Goal: Navigation & Orientation: Understand site structure

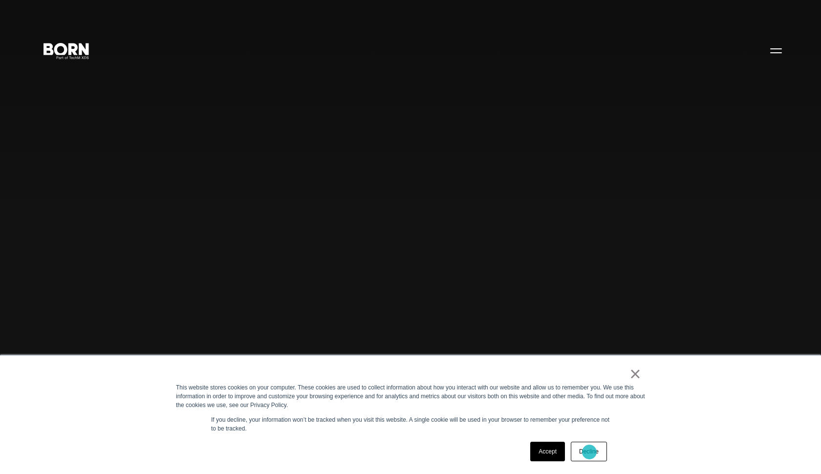
click at [589, 452] on link "Decline" at bounding box center [589, 452] width 36 height 20
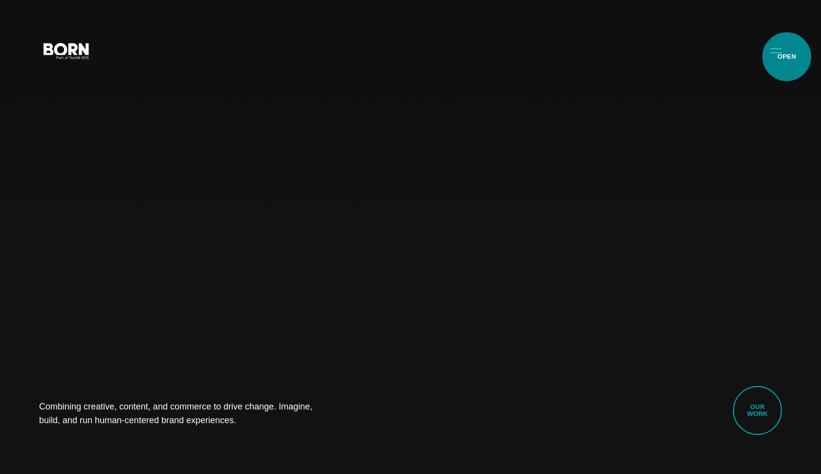
click at [778, 53] on button "Primary Menu" at bounding box center [775, 50] width 23 height 21
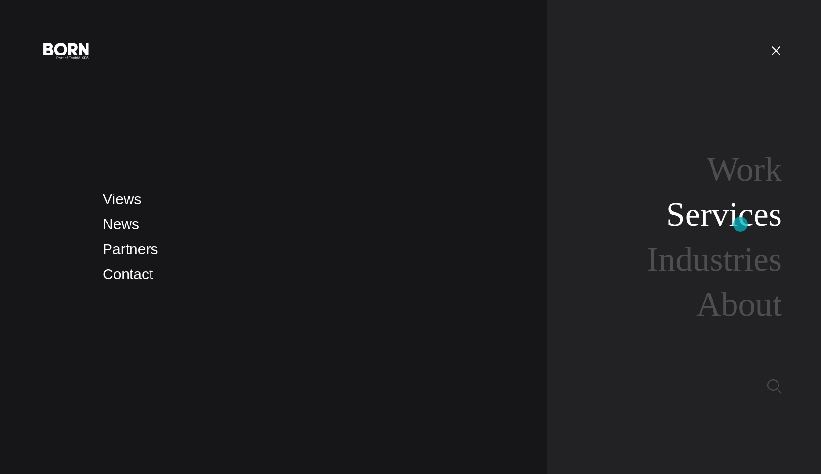
click at [740, 224] on link "Services" at bounding box center [724, 214] width 116 height 38
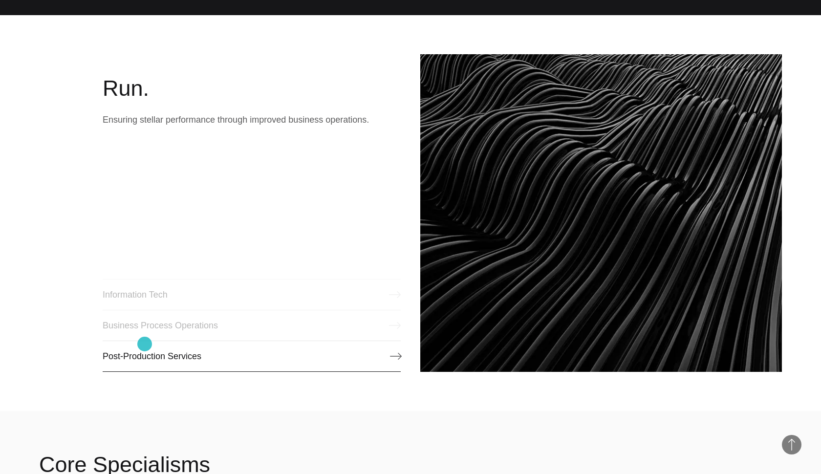
scroll to position [1250, 0]
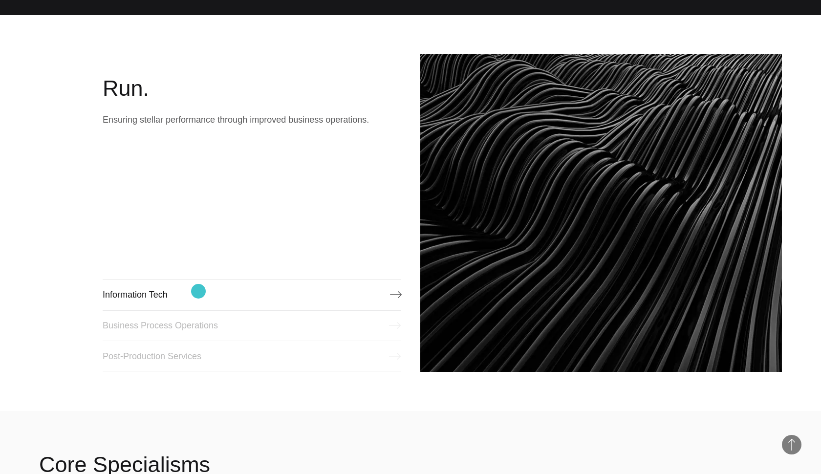
click at [198, 291] on link "Information Tech" at bounding box center [252, 294] width 298 height 31
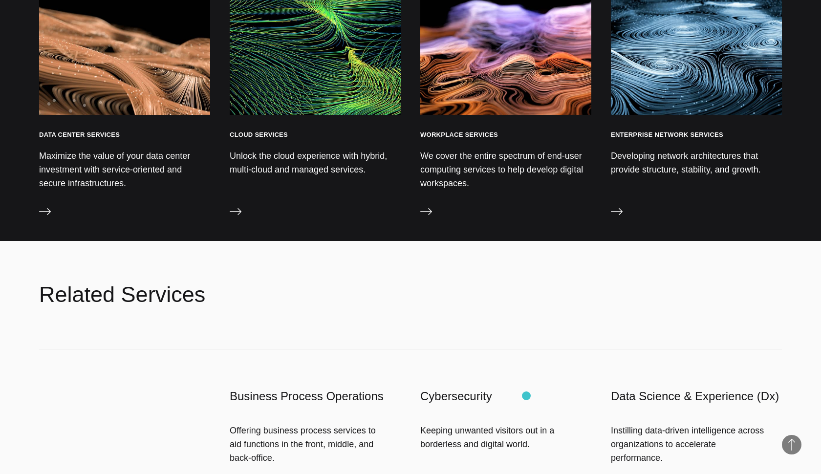
scroll to position [1545, 0]
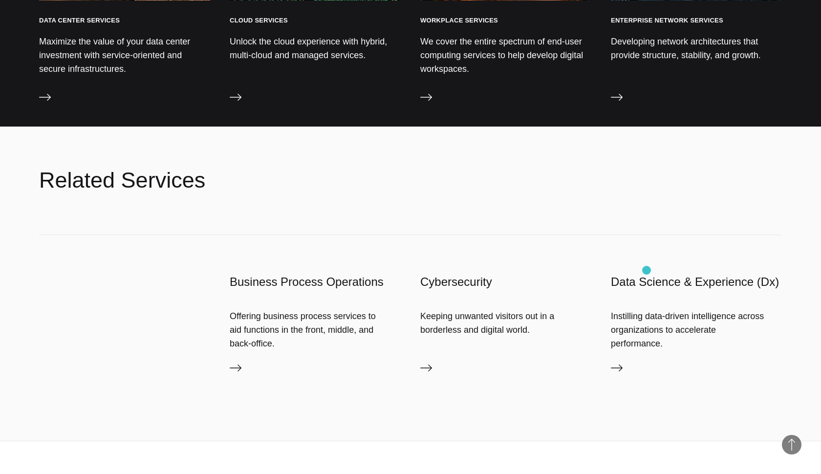
click at [647, 274] on h3 "Data Science & Experience (Dx)" at bounding box center [696, 282] width 171 height 16
click at [622, 365] on icon at bounding box center [617, 368] width 12 height 7
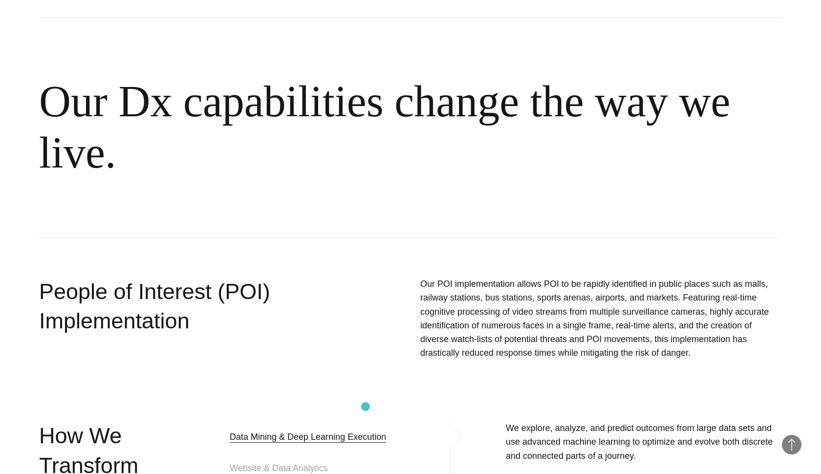
scroll to position [1131, 0]
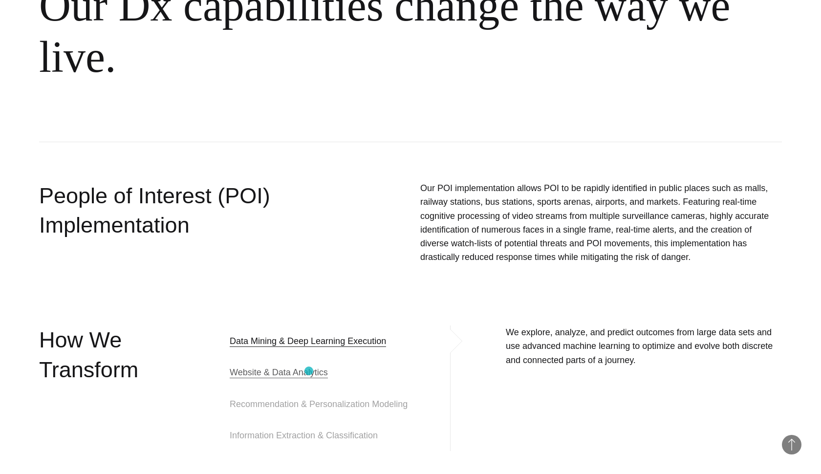
click at [309, 371] on span "Website & Data Analytics" at bounding box center [279, 372] width 98 height 12
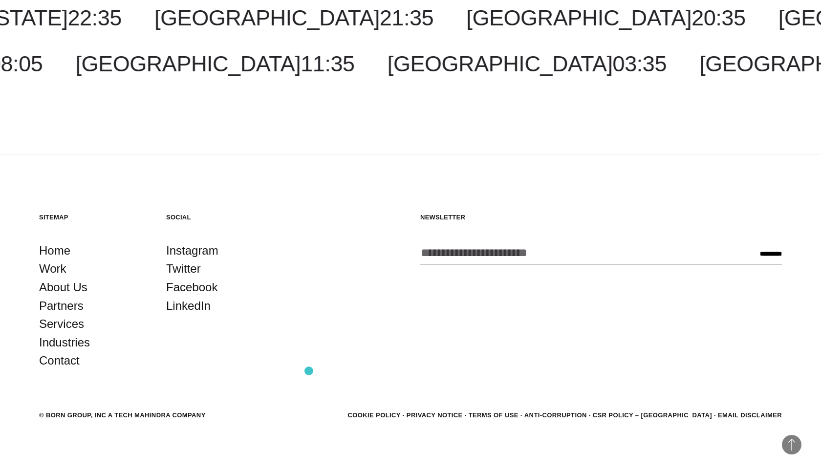
scroll to position [2021, 0]
click at [65, 281] on link "About Us" at bounding box center [63, 288] width 48 height 19
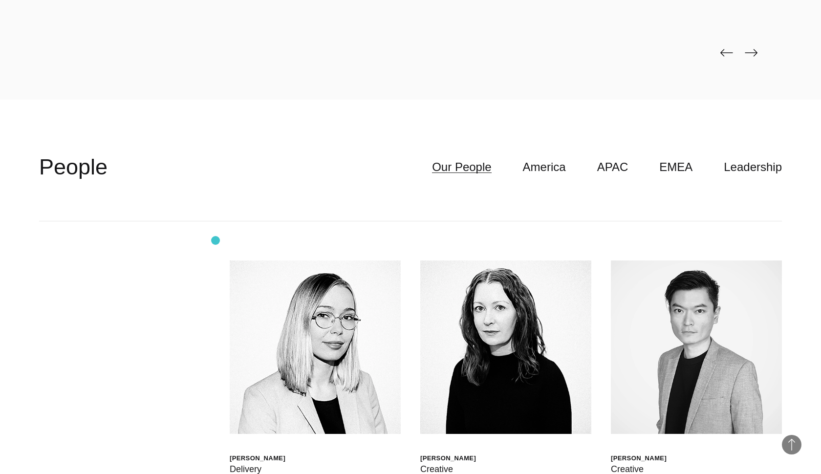
scroll to position [2902, 0]
click at [627, 168] on link "APAC" at bounding box center [612, 167] width 31 height 19
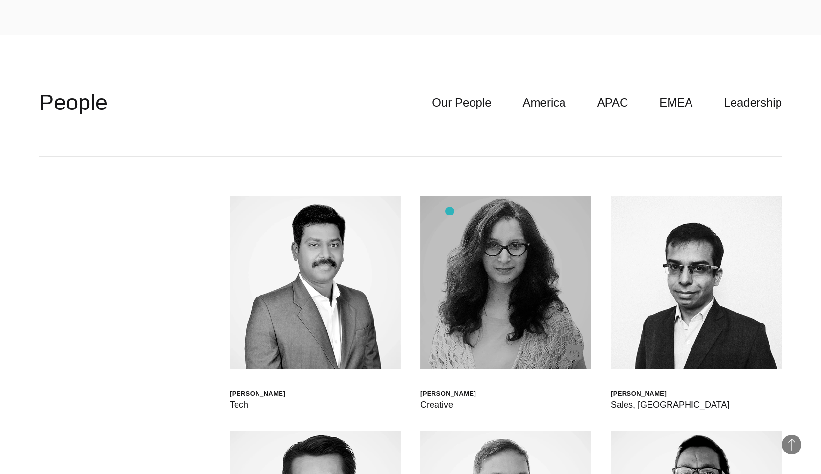
scroll to position [3126, 0]
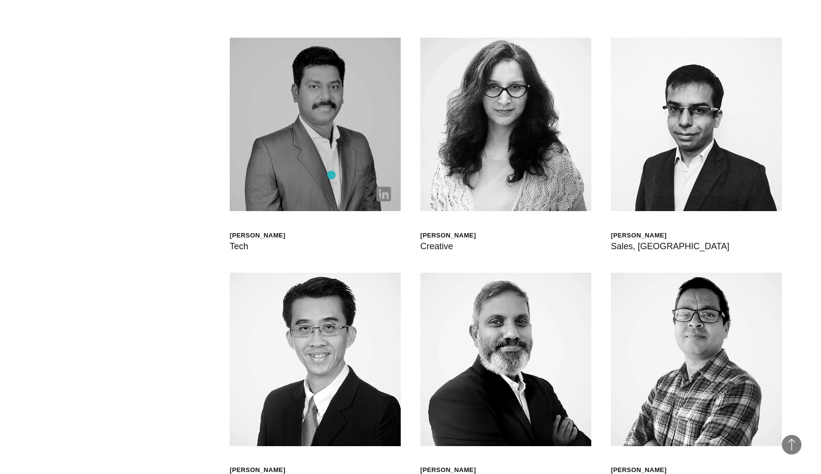
click at [331, 175] on img at bounding box center [315, 124] width 171 height 173
click at [388, 194] on img at bounding box center [383, 194] width 15 height 15
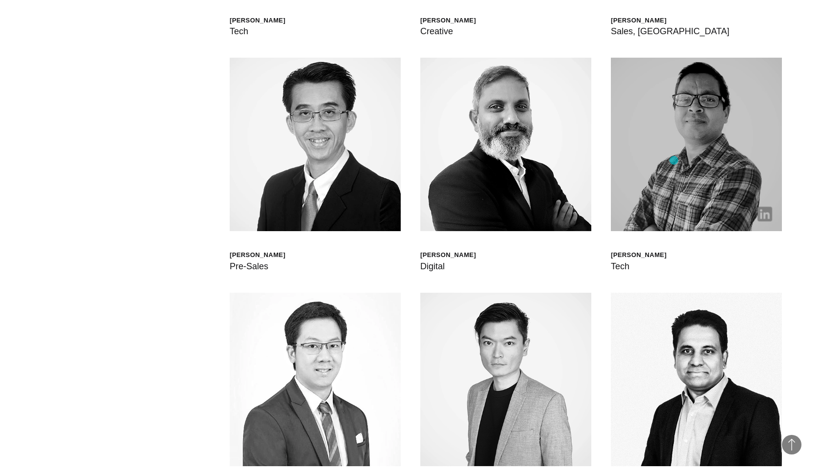
scroll to position [3343, 0]
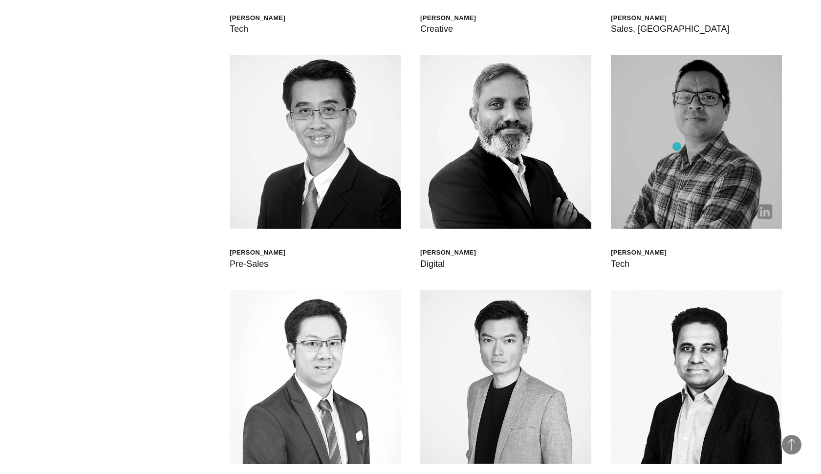
click at [677, 147] on img at bounding box center [696, 141] width 171 height 173
click at [764, 209] on img at bounding box center [764, 211] width 15 height 15
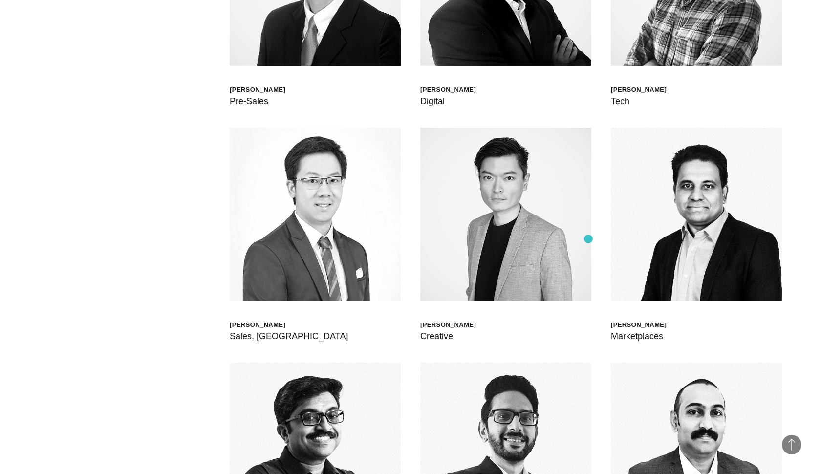
scroll to position [3507, 0]
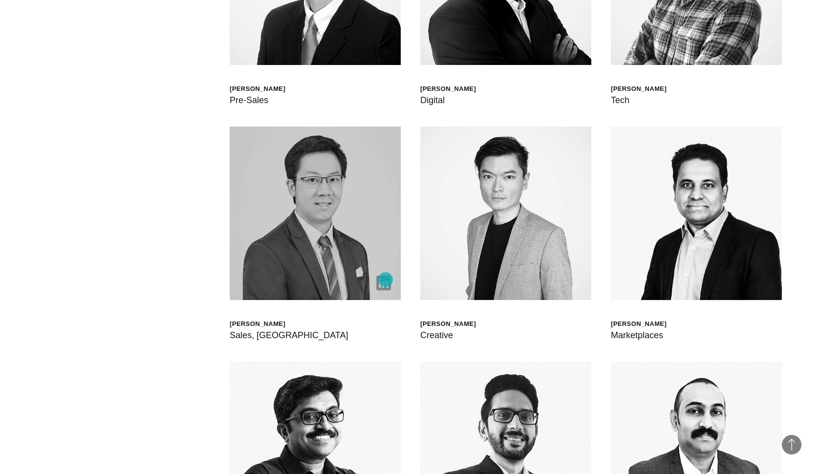
click at [386, 280] on img at bounding box center [383, 283] width 15 height 15
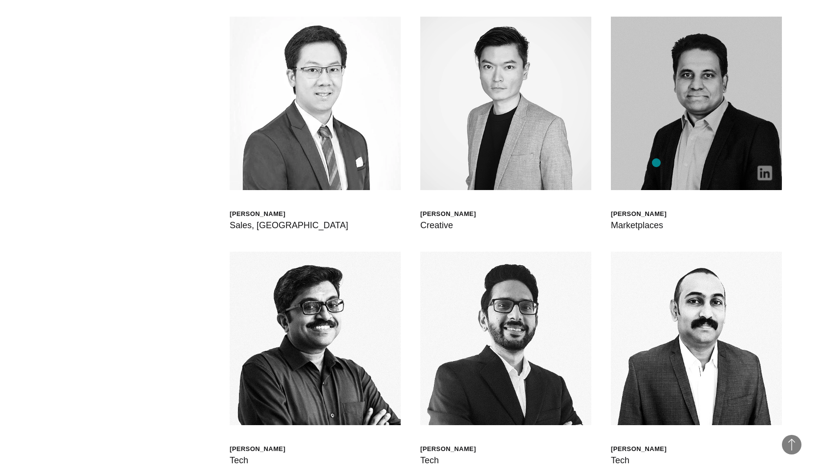
scroll to position [3617, 0]
click at [647, 167] on img at bounding box center [696, 102] width 171 height 173
click at [765, 171] on img at bounding box center [764, 172] width 15 height 15
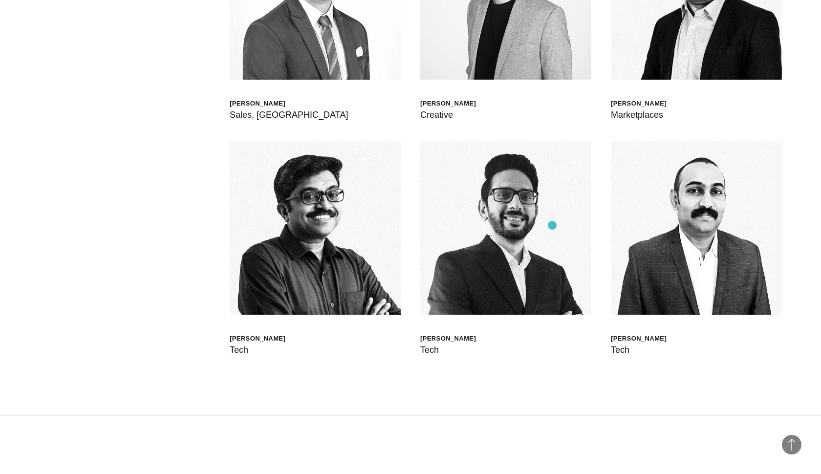
scroll to position [3752, 0]
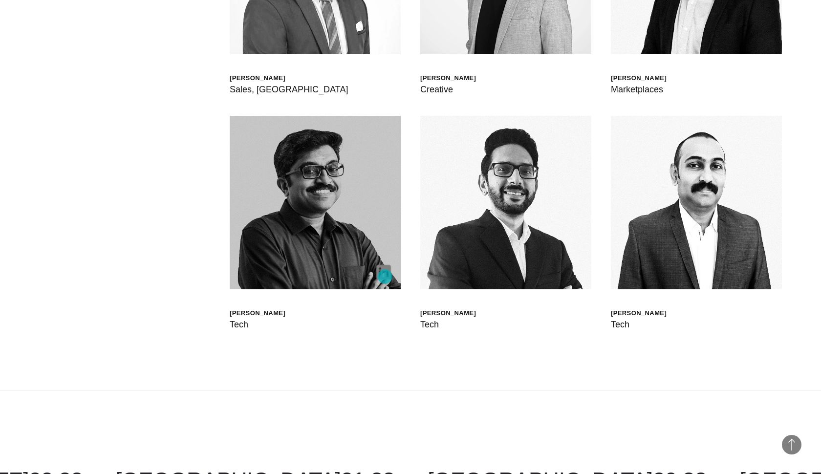
click at [385, 273] on img at bounding box center [383, 272] width 15 height 15
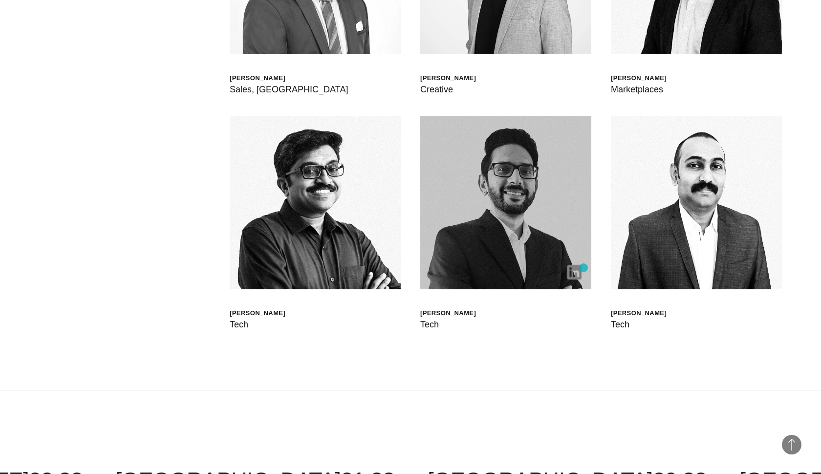
click at [578, 275] on img at bounding box center [574, 272] width 15 height 15
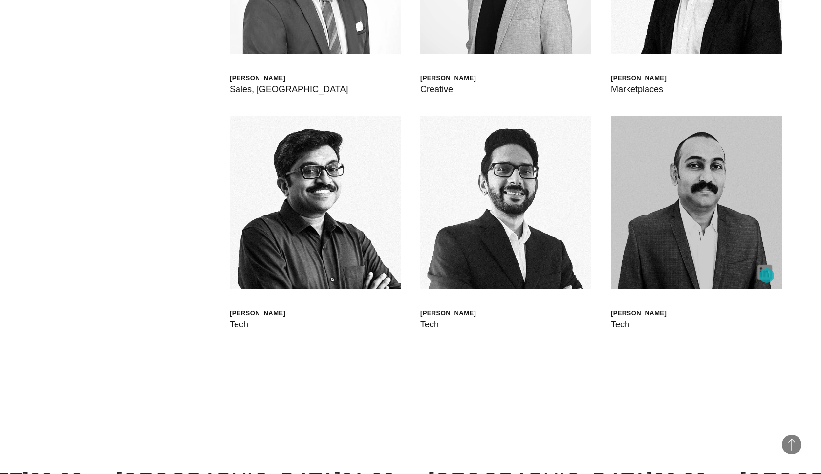
click at [768, 276] on img at bounding box center [764, 272] width 15 height 15
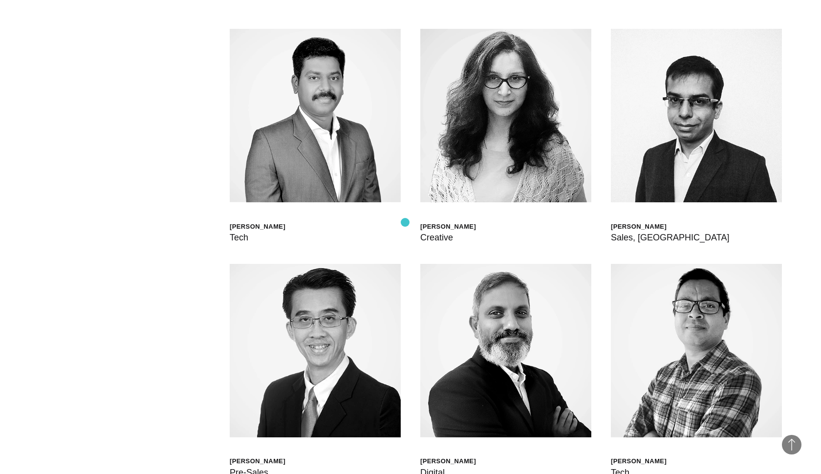
scroll to position [3134, 0]
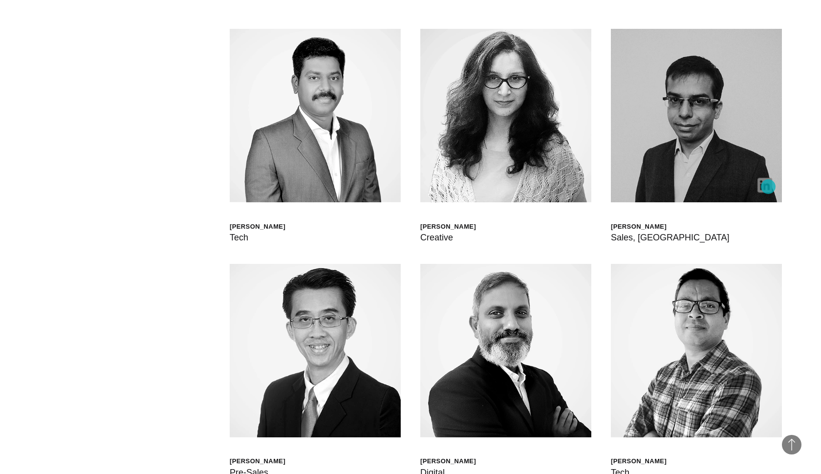
click at [769, 187] on img at bounding box center [764, 185] width 15 height 15
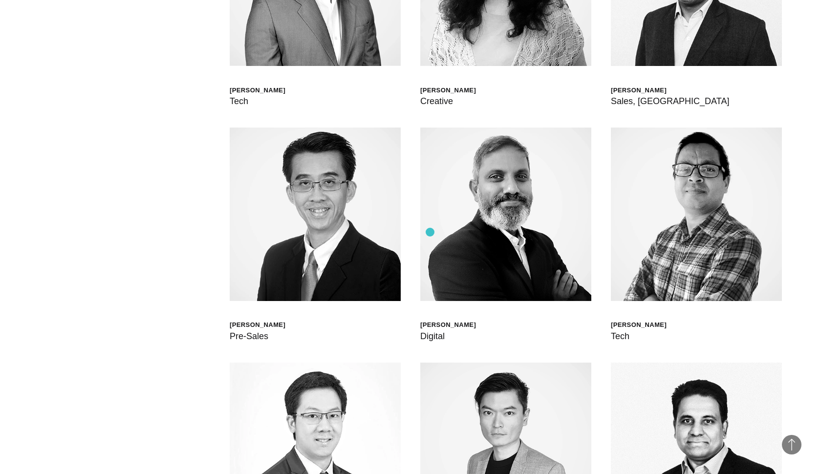
scroll to position [3285, 0]
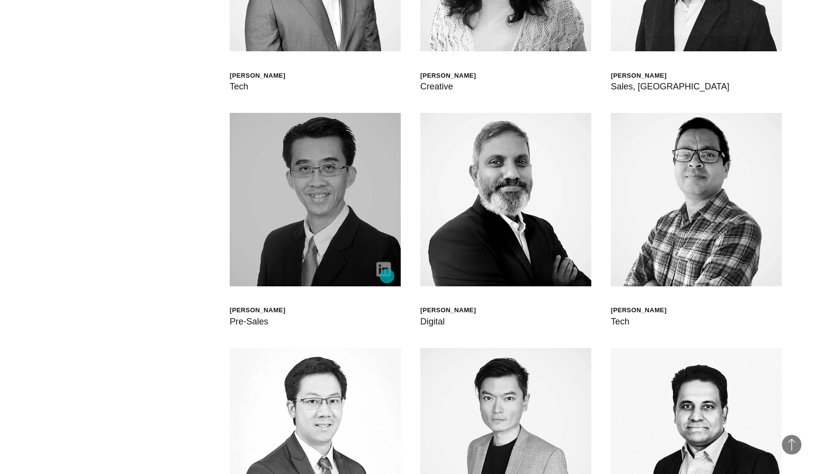
click at [387, 276] on link at bounding box center [383, 274] width 15 height 10
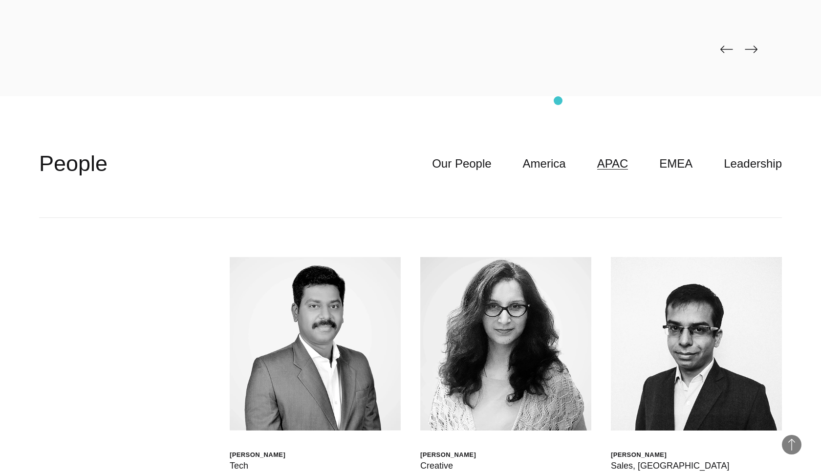
scroll to position [2877, 0]
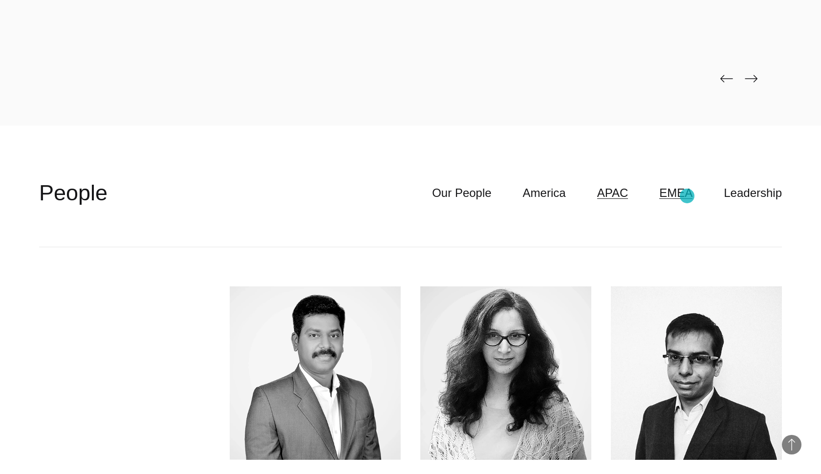
click at [687, 196] on link "EMEA" at bounding box center [675, 193] width 33 height 19
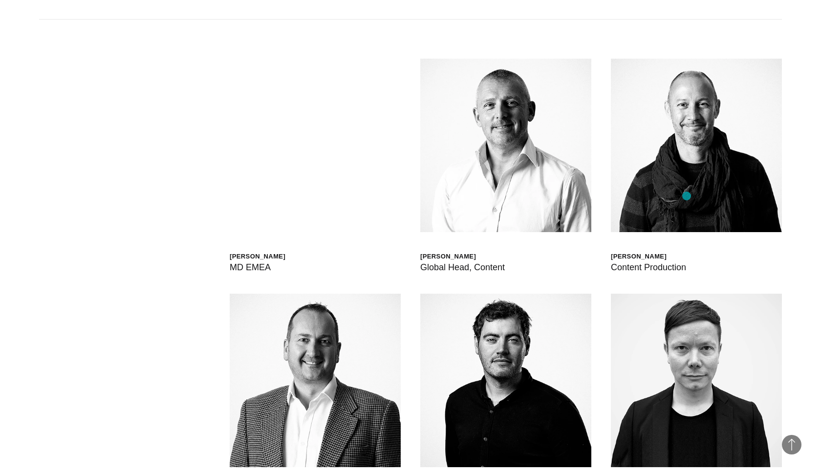
scroll to position [2904, 0]
